Goal: Task Accomplishment & Management: Manage account settings

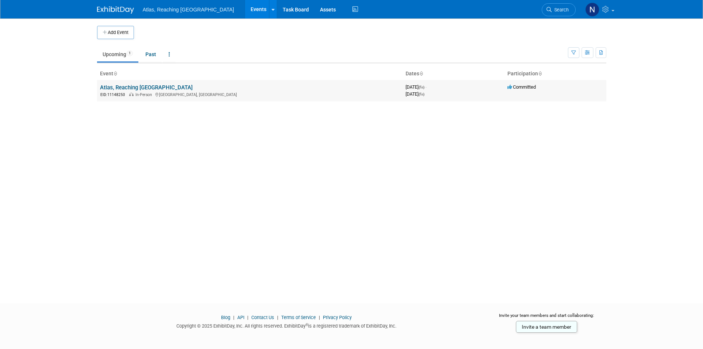
click at [135, 89] on link "Atlas, Reaching [GEOGRAPHIC_DATA]" at bounding box center [146, 87] width 93 height 7
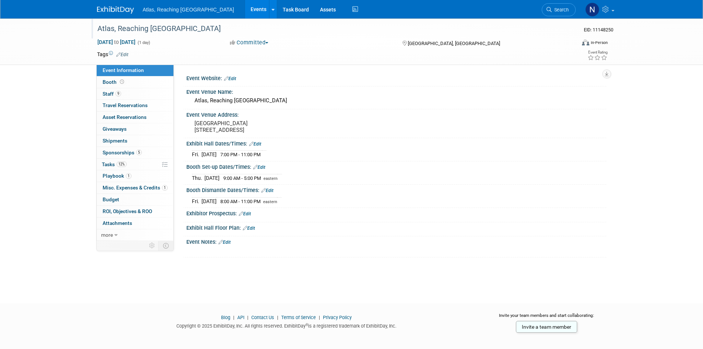
click at [179, 28] on div "Atlas, Reaching [GEOGRAPHIC_DATA]" at bounding box center [330, 28] width 470 height 13
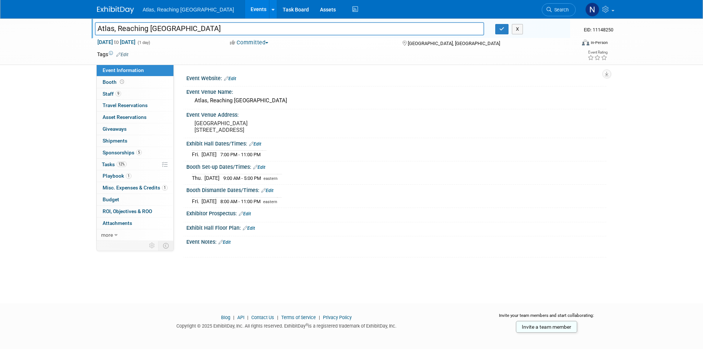
drag, startPoint x: 205, startPoint y: 27, endPoint x: 96, endPoint y: 26, distance: 109.6
click at [96, 26] on input "Atlas, Reaching [GEOGRAPHIC_DATA]" at bounding box center [290, 28] width 390 height 13
drag, startPoint x: 121, startPoint y: 30, endPoint x: 97, endPoint y: 30, distance: 23.6
click at [97, 30] on input "Elevare Soaring To New Heights" at bounding box center [290, 28] width 390 height 13
type input "ELEVARE Soaring To New Heights"
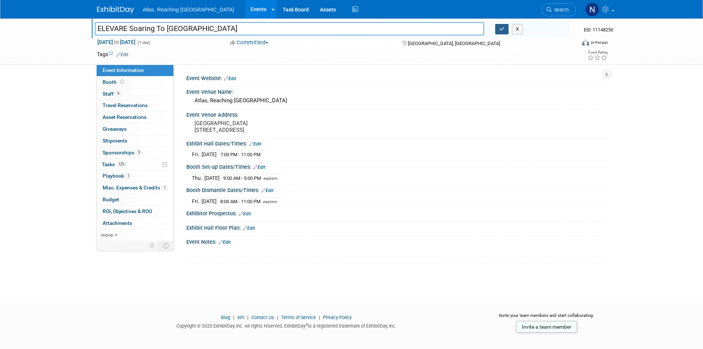
click at [502, 29] on icon "button" at bounding box center [501, 29] width 5 height 5
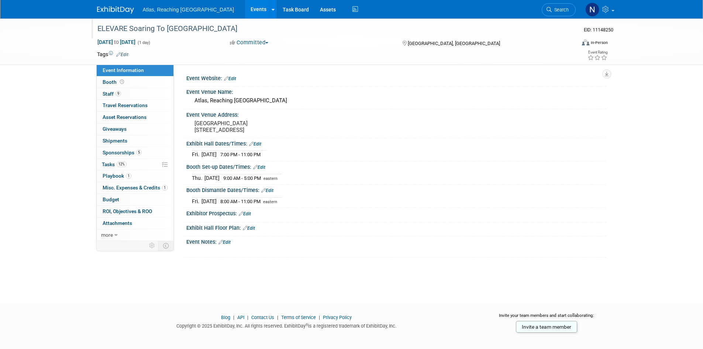
click at [215, 30] on div "ELEVARE Soaring To New Heights" at bounding box center [330, 28] width 470 height 13
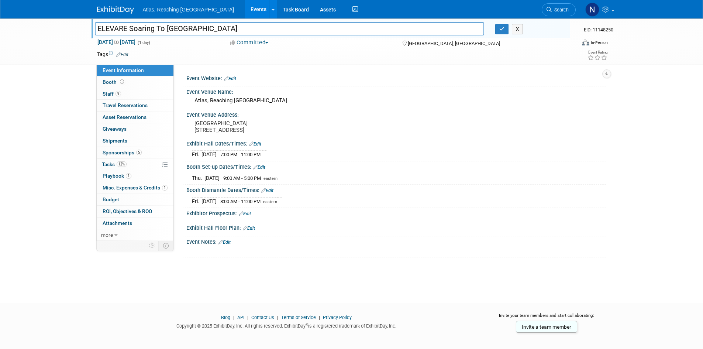
drag, startPoint x: 215, startPoint y: 27, endPoint x: 77, endPoint y: 11, distance: 138.6
click at [77, 11] on body "Atlas, Reaching New Heights Events Add Event Bulk Upload Events Shareable Event…" at bounding box center [351, 174] width 703 height 349
click at [230, 98] on div "Atlas, Reaching [GEOGRAPHIC_DATA]" at bounding box center [396, 100] width 409 height 11
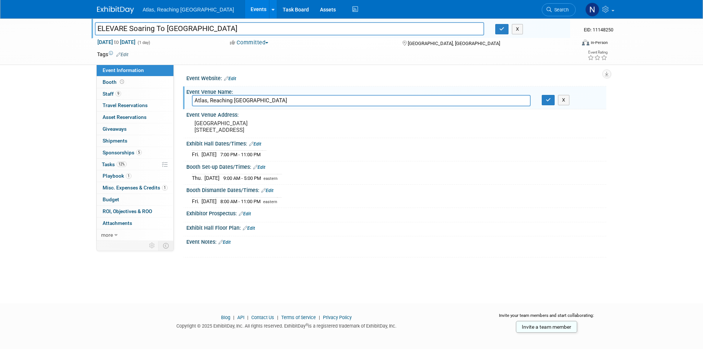
drag, startPoint x: 278, startPoint y: 101, endPoint x: 191, endPoint y: 97, distance: 87.5
click at [191, 97] on div "Atlas, Reaching [GEOGRAPHIC_DATA]" at bounding box center [361, 100] width 350 height 11
type input "ELEVARE Soaring To New Heights"
click at [548, 99] on icon "button" at bounding box center [548, 99] width 5 height 5
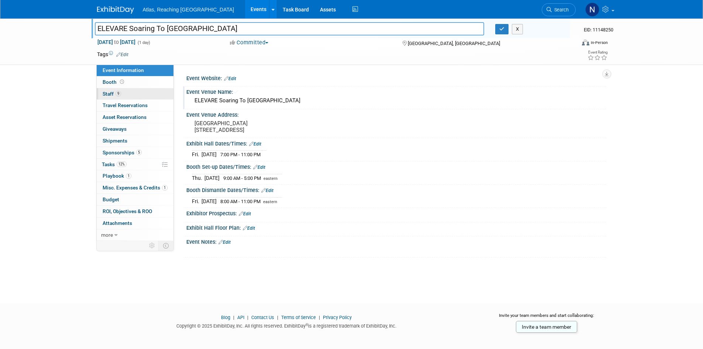
click at [109, 91] on span "Staff 9" at bounding box center [112, 94] width 18 height 6
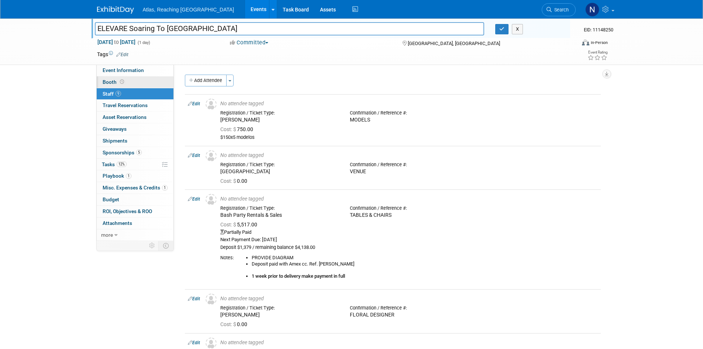
click at [109, 85] on link "Booth" at bounding box center [135, 81] width 77 height 11
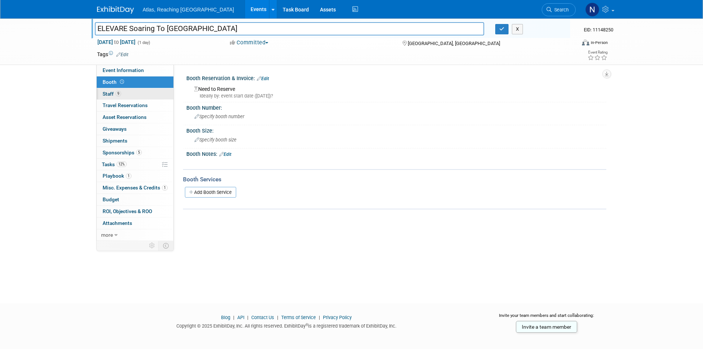
click at [109, 91] on span "Staff 9" at bounding box center [112, 94] width 18 height 6
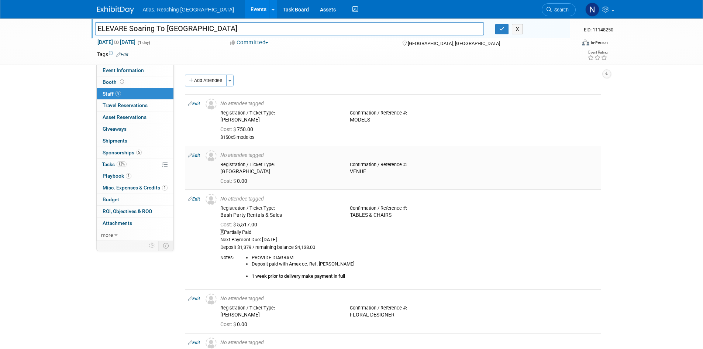
scroll to position [273, 0]
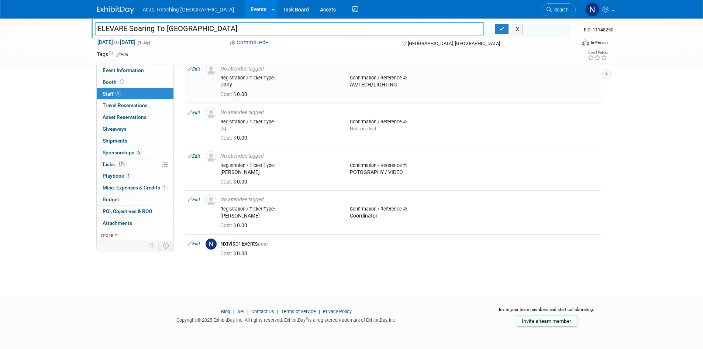
click at [260, 87] on div "Dany" at bounding box center [279, 85] width 118 height 7
